Goal: Task Accomplishment & Management: Use online tool/utility

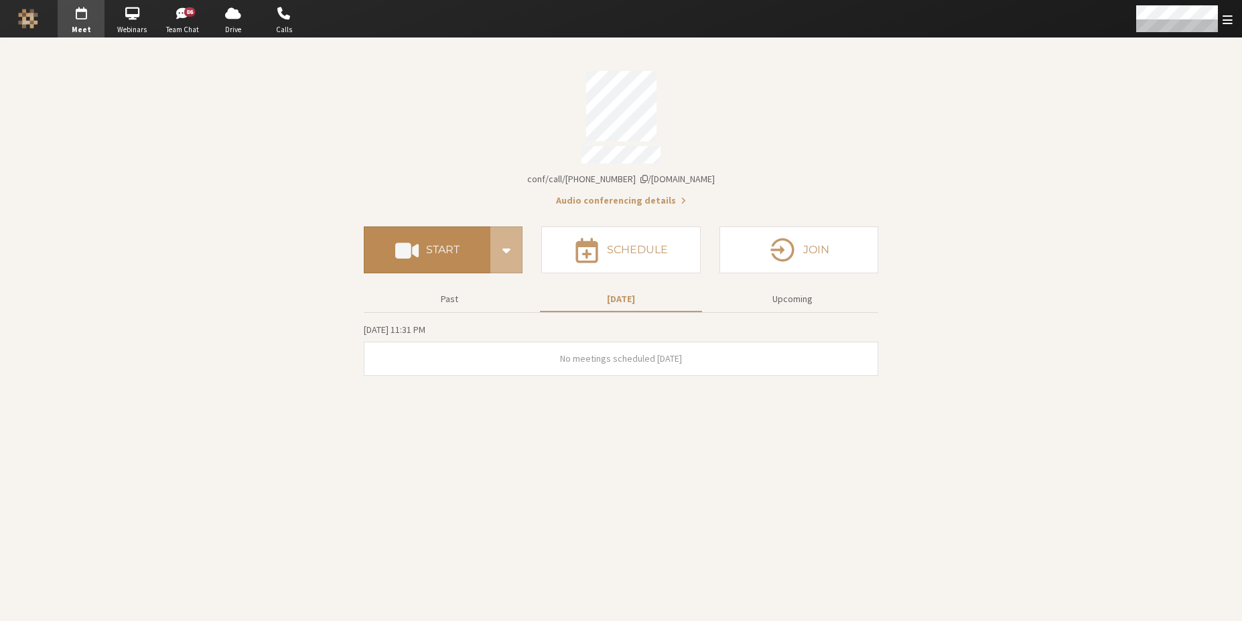
click at [462, 241] on button "Start" at bounding box center [427, 249] width 127 height 47
